Goal: Book appointment/travel/reservation

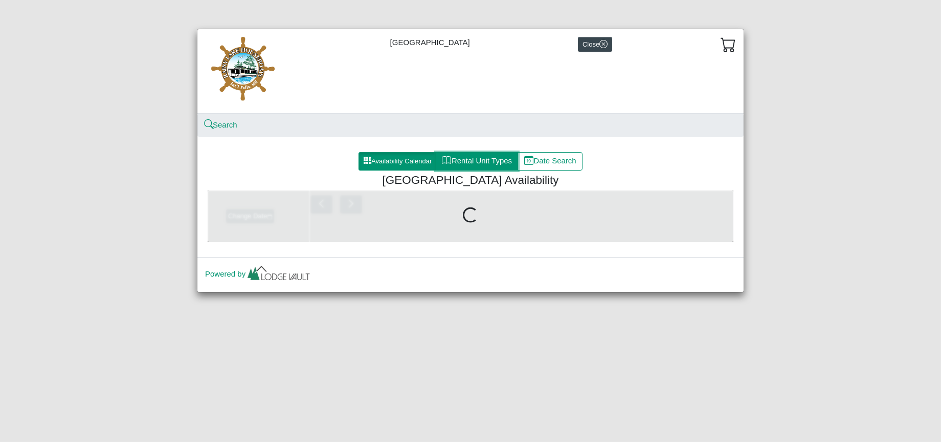
click at [471, 162] on button "Rental Unit Types" at bounding box center [477, 161] width 82 height 18
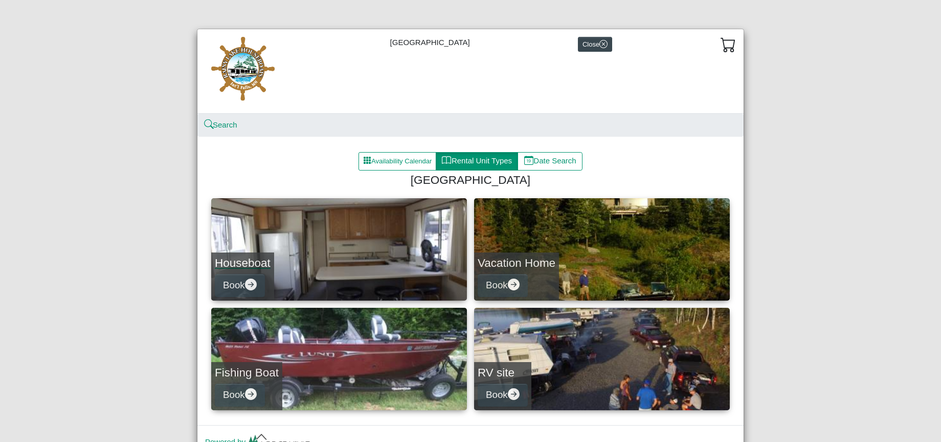
click at [360, 258] on link "Houseboat Book" at bounding box center [339, 249] width 256 height 102
